Goal: Book appointment/travel/reservation

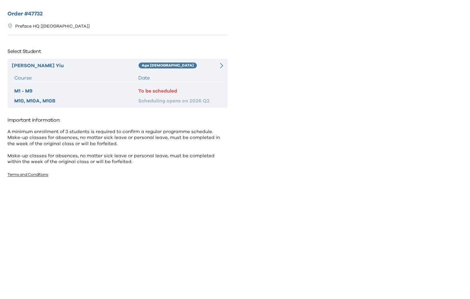
click at [220, 69] on div "[PERSON_NAME]-[PERSON_NAME] Age [DEMOGRAPHIC_DATA] Course Date M1 - M9 To be sc…" at bounding box center [117, 83] width 220 height 49
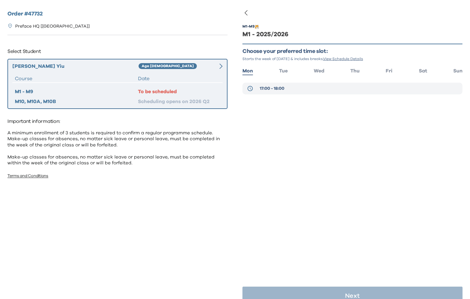
click at [276, 91] on span "17:00 - 18:00" at bounding box center [272, 89] width 24 height 6
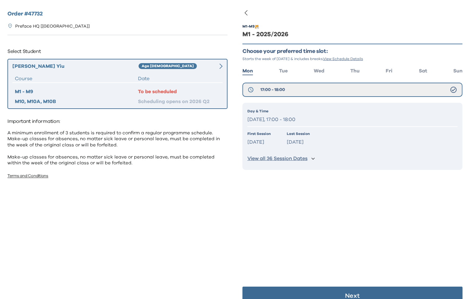
click at [272, 116] on p "[DATE], 17:00 - 18:00" at bounding box center [352, 119] width 210 height 9
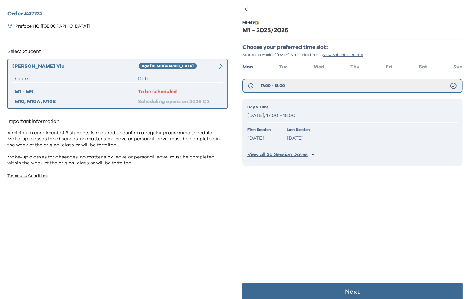
click at [276, 153] on p "View all 36 Session Dates" at bounding box center [277, 155] width 60 height 7
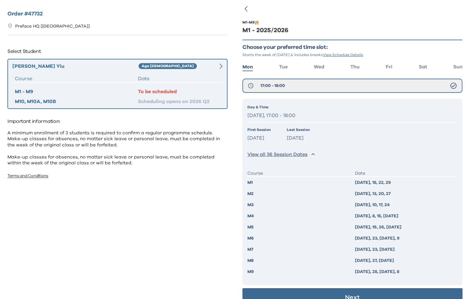
scroll to position [18, 0]
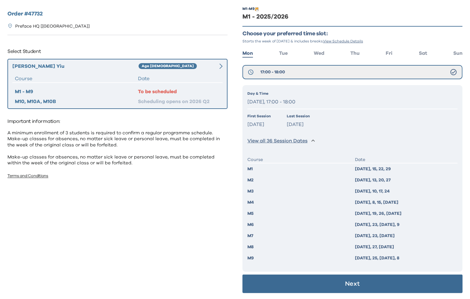
click at [294, 289] on button "Next" at bounding box center [352, 284] width 220 height 19
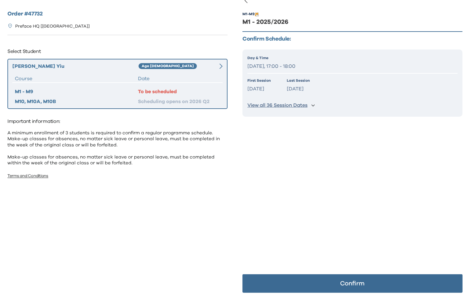
scroll to position [12, 0]
click at [328, 285] on button "Confirm" at bounding box center [352, 284] width 220 height 19
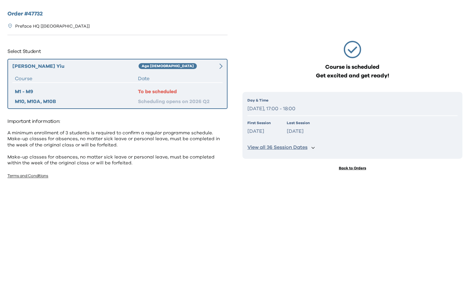
scroll to position [0, 0]
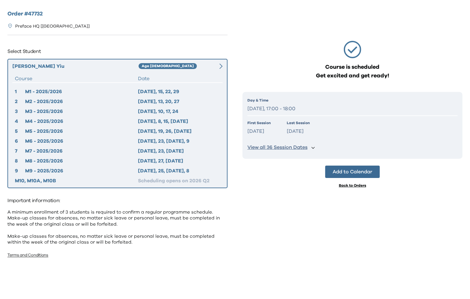
click at [285, 147] on p "View all 36 Session Dates" at bounding box center [277, 147] width 60 height 7
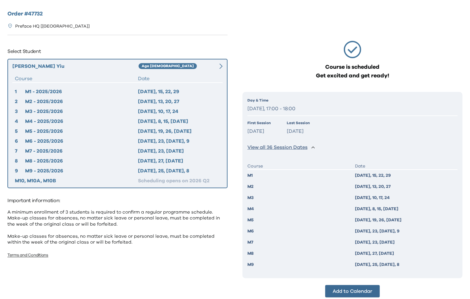
scroll to position [18, 0]
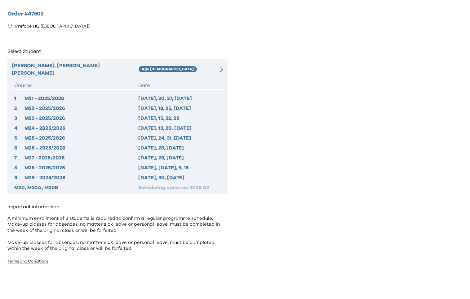
click at [219, 64] on div at bounding box center [218, 69] width 11 height 15
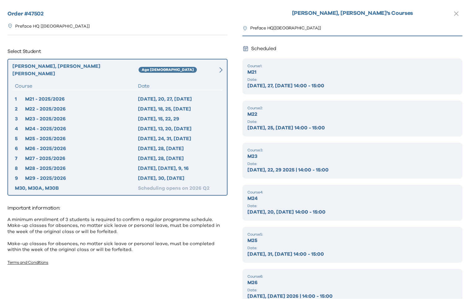
click at [216, 40] on div "Order # 47502 Preface HQ [Causeway Bay] Select Student Shawn, Siu Yau Chan Age …" at bounding box center [117, 147] width 235 height 294
